Goal: Navigation & Orientation: Understand site structure

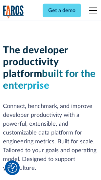
scroll to position [99, 0]
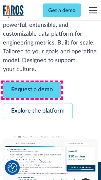
click at [32, 90] on link "Request a demo" at bounding box center [32, 90] width 58 height 16
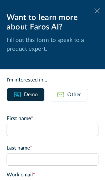
click at [94, 11] on icon at bounding box center [96, 10] width 5 height 5
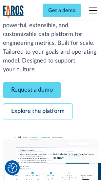
scroll to position [120, 0]
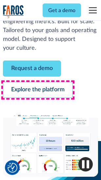
click at [38, 90] on link "Explore the platform" at bounding box center [38, 90] width 70 height 16
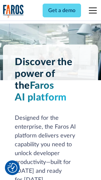
scroll to position [4997, 0]
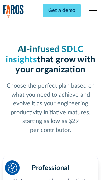
scroll to position [1042, 0]
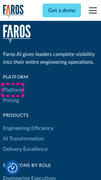
click at [13, 90] on link "Platform" at bounding box center [13, 90] width 20 height 10
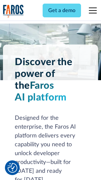
scroll to position [5207, 0]
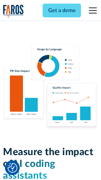
scroll to position [4096, 0]
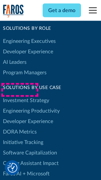
click at [20, 127] on link "DORA Metrics" at bounding box center [20, 132] width 34 height 10
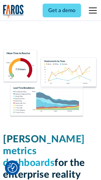
scroll to position [2905, 0]
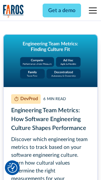
scroll to position [2986, 0]
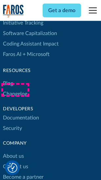
click at [15, 90] on link "Changelog" at bounding box center [15, 94] width 24 height 10
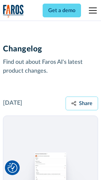
scroll to position [8042, 0]
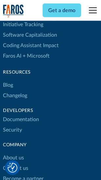
click at [13, 153] on link "About us" at bounding box center [13, 158] width 21 height 10
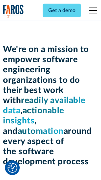
scroll to position [2270, 0]
